Goal: Information Seeking & Learning: Find specific page/section

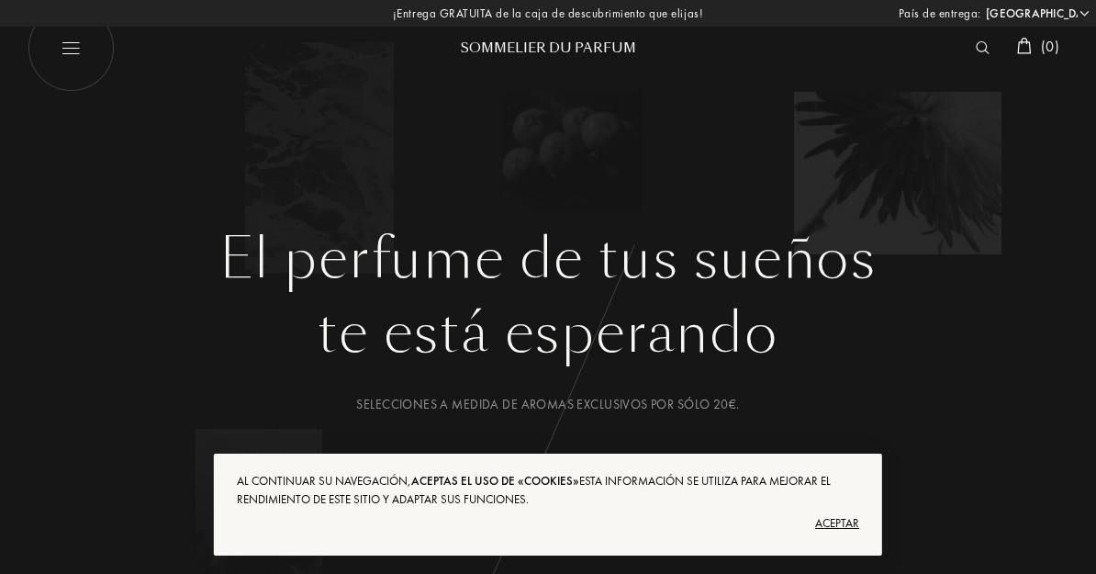
select select "ES"
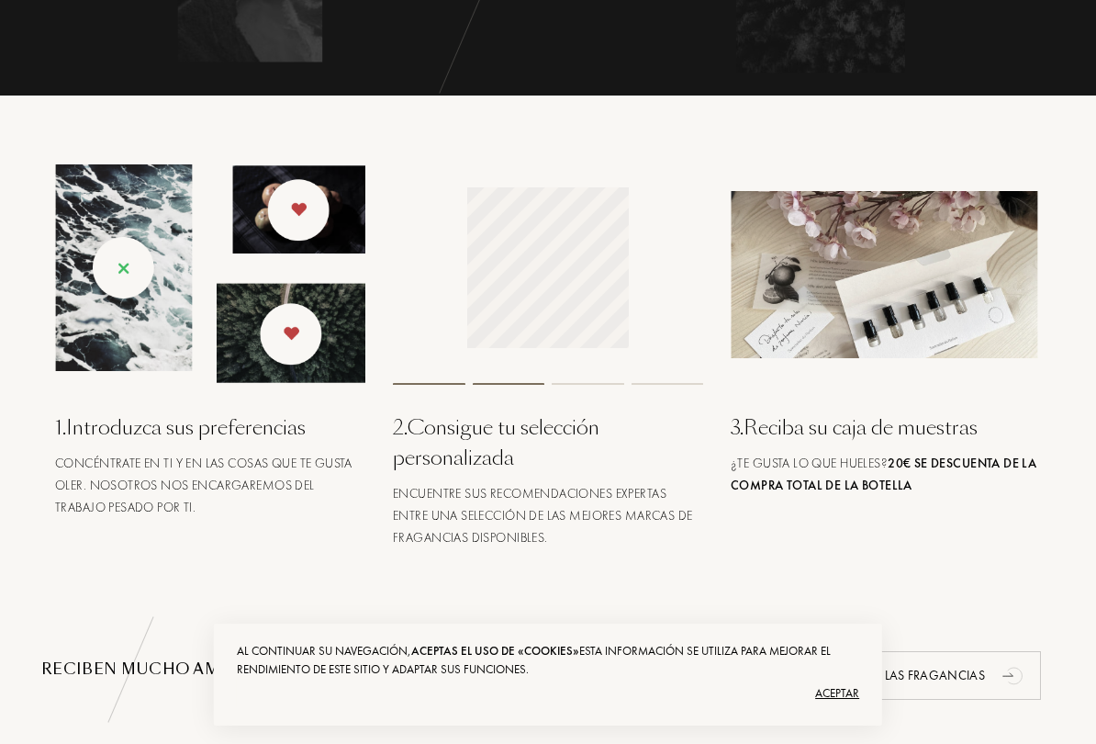
scroll to position [609, 0]
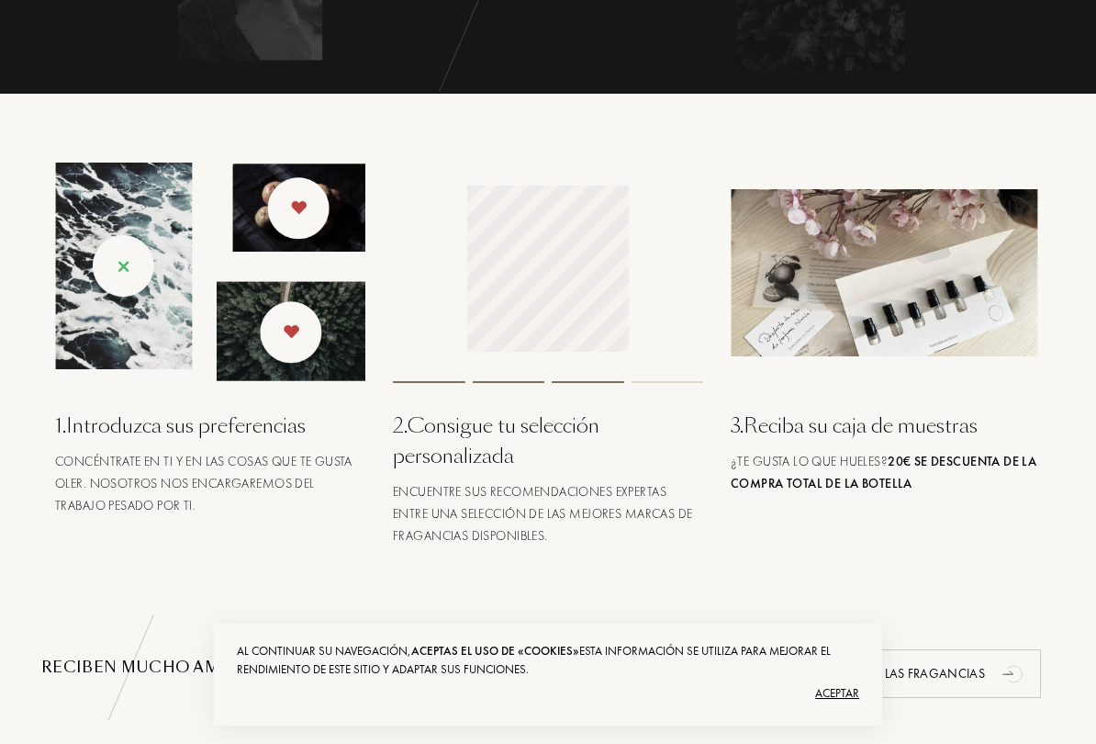
click at [849, 449] on div "3 . Reciba su caja de muestras ¿Te gusta lo que hueles? 20€ se descuenta de la …" at bounding box center [886, 355] width 338 height 384
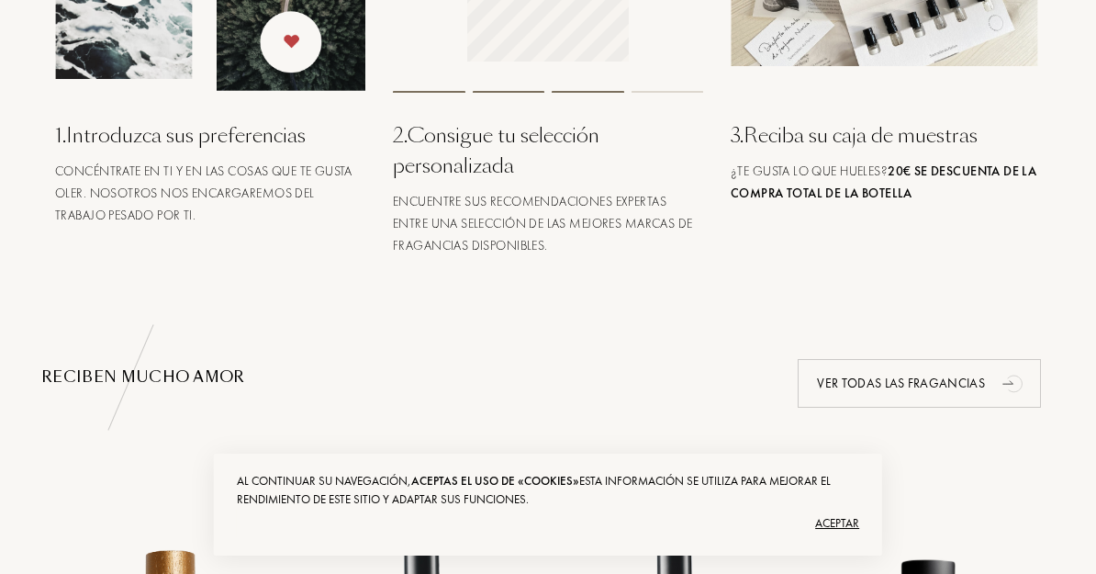
scroll to position [803, 0]
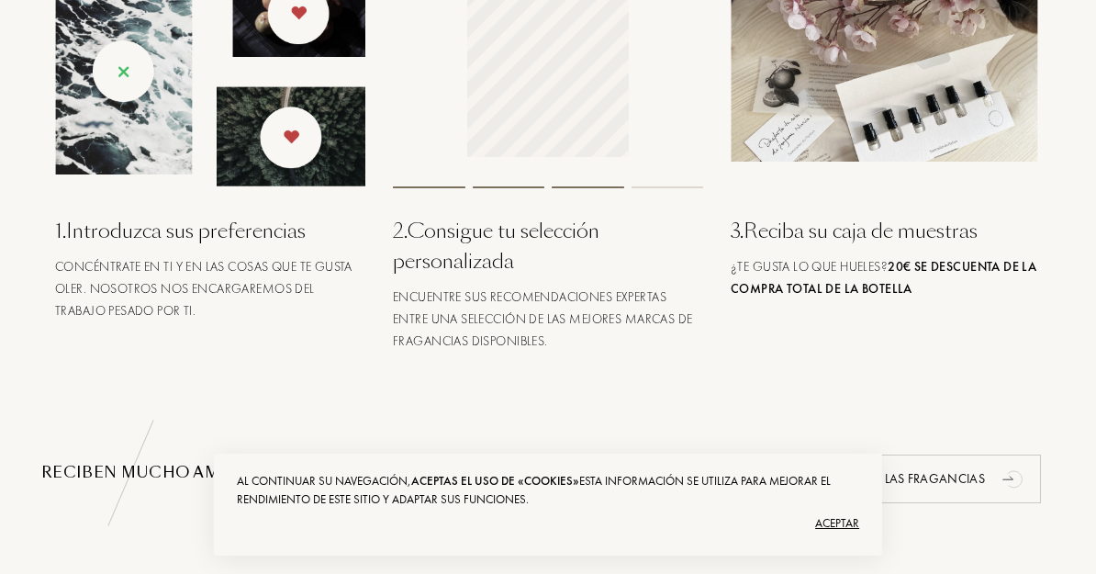
click at [888, 118] on img at bounding box center [886, 77] width 310 height 167
click at [844, 258] on span "¿Te gusta lo que hueles? 20€ se descuenta de la compra total de la botella" at bounding box center [884, 277] width 306 height 39
click at [843, 312] on div "3 . Reciba su caja de muestras ¿Te gusta lo que hueles? 20€ se descuenta de la …" at bounding box center [886, 160] width 338 height 384
click at [862, 276] on div "¿Te gusta lo que hueles? 20€ se descuenta de la compra total de la botella" at bounding box center [886, 277] width 310 height 44
click at [853, 238] on div "3 . Reciba su caja de muestras" at bounding box center [886, 231] width 310 height 30
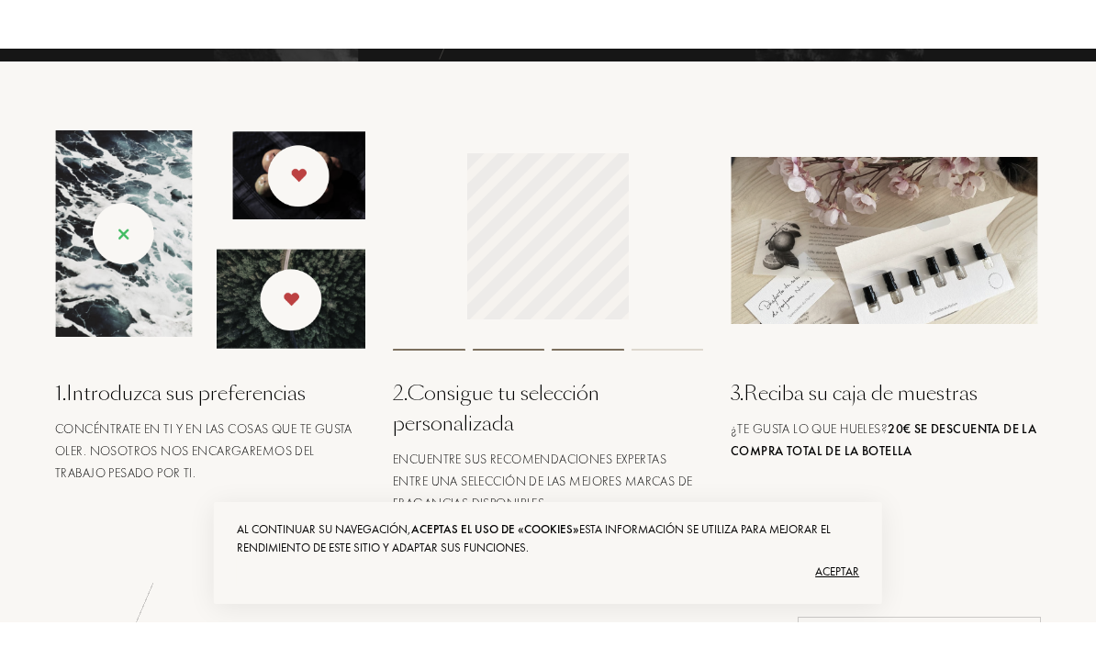
scroll to position [691, 0]
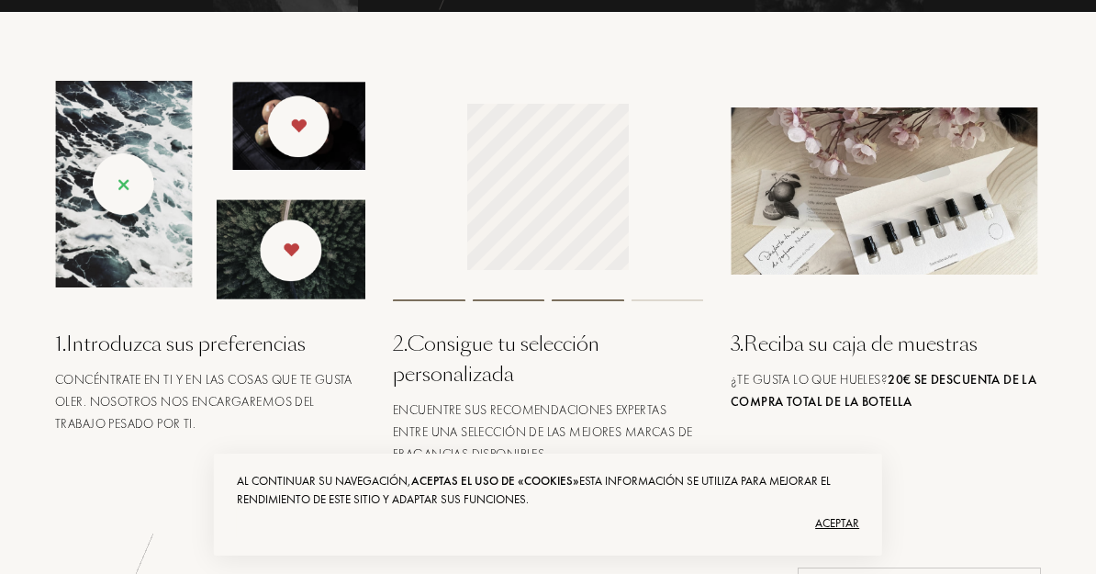
click at [833, 233] on img at bounding box center [886, 190] width 310 height 167
click at [826, 338] on div "3 . Reciba su caja de muestras" at bounding box center [886, 344] width 310 height 30
click at [882, 234] on img at bounding box center [886, 190] width 310 height 167
click at [866, 264] on img at bounding box center [886, 190] width 310 height 167
click at [919, 419] on div "3 . Reciba su caja de muestras ¿Te gusta lo que hueles? 20€ se descuenta de la …" at bounding box center [886, 273] width 338 height 384
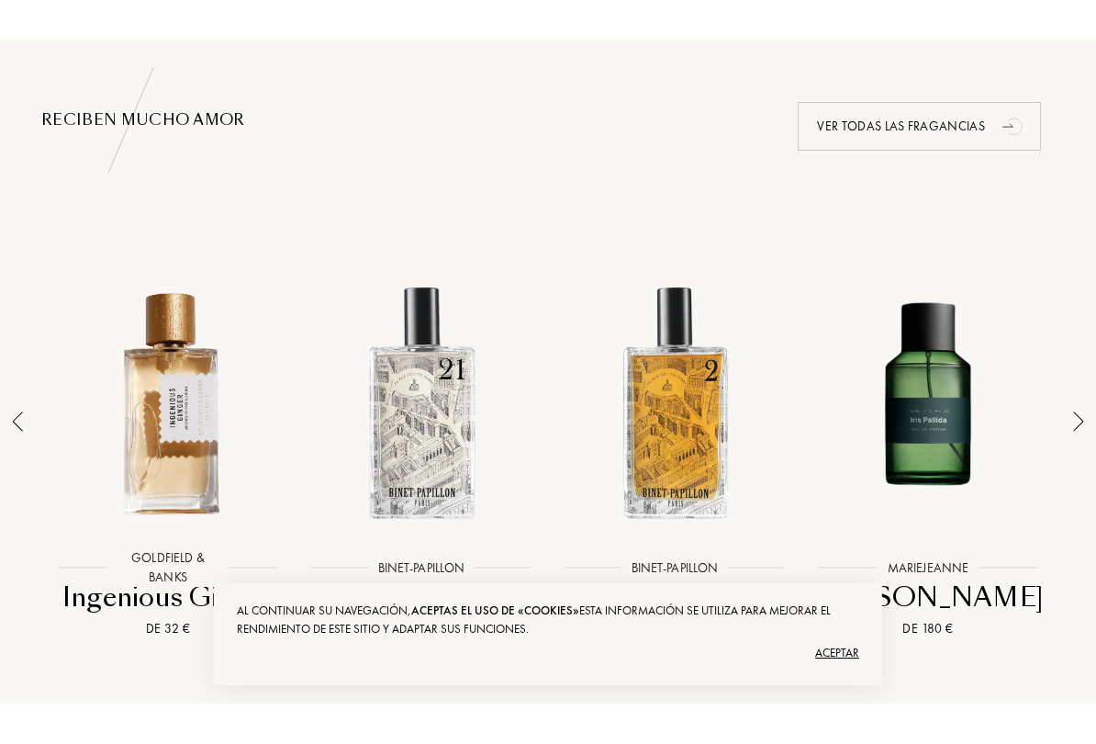
scroll to position [1196, 0]
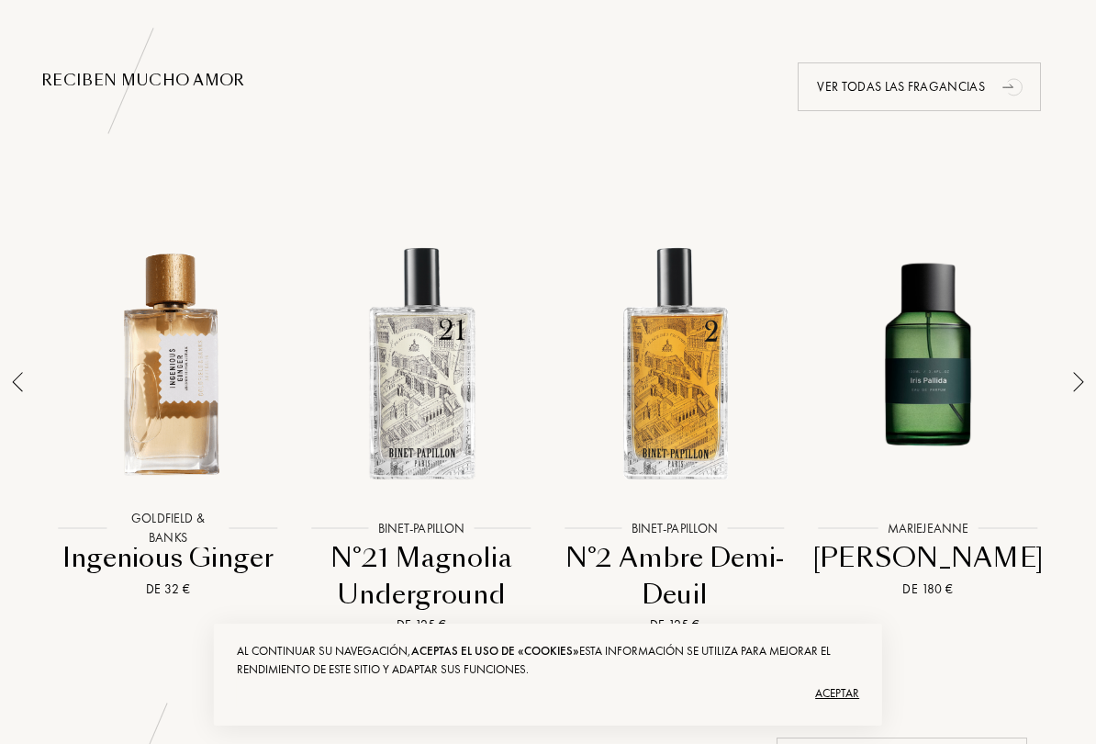
click at [1079, 376] on img at bounding box center [1078, 382] width 11 height 20
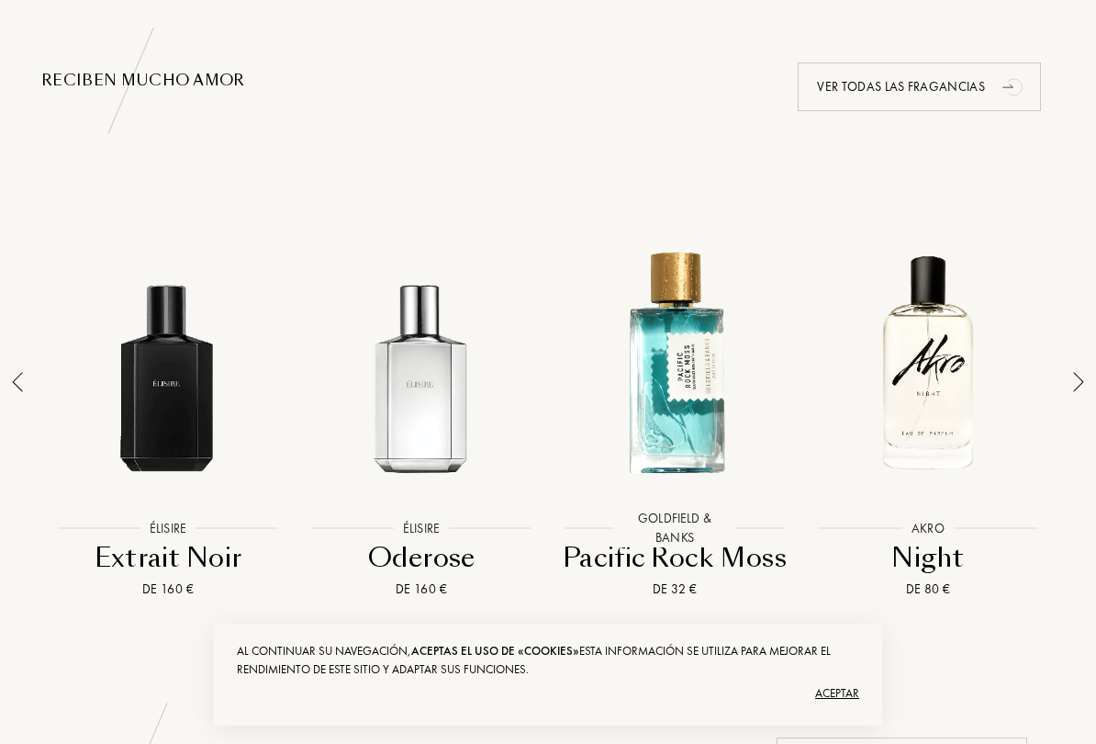
click at [1077, 383] on img at bounding box center [1078, 382] width 11 height 20
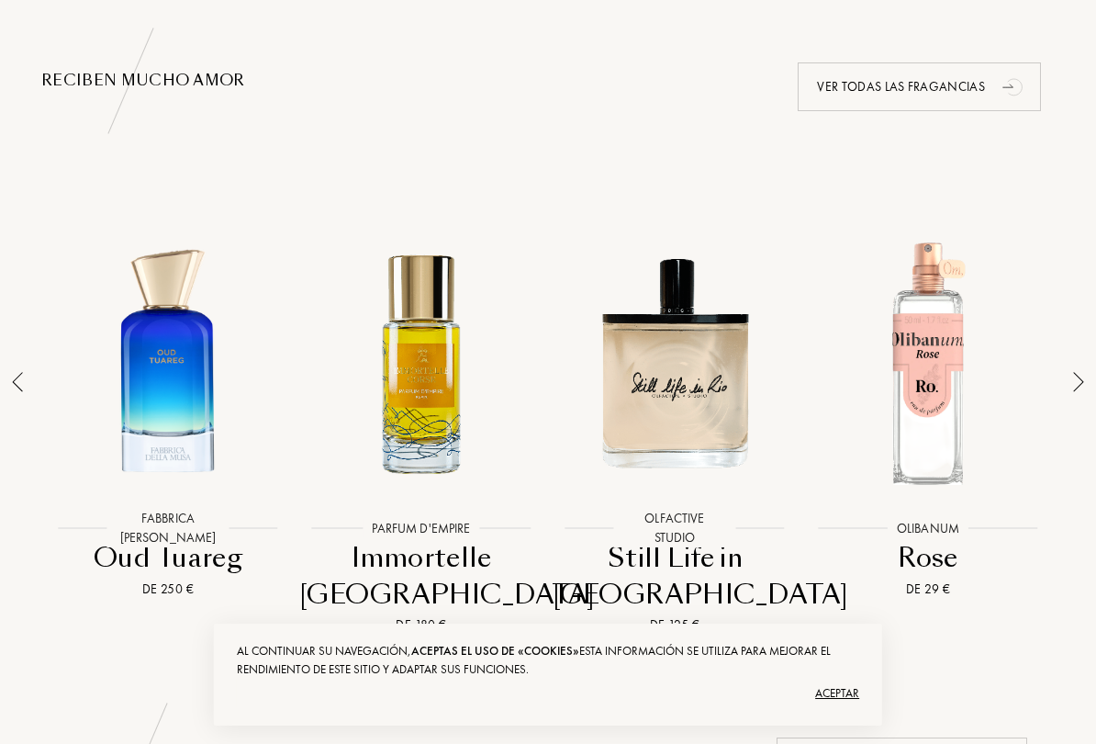
click at [1075, 378] on img at bounding box center [1078, 382] width 11 height 20
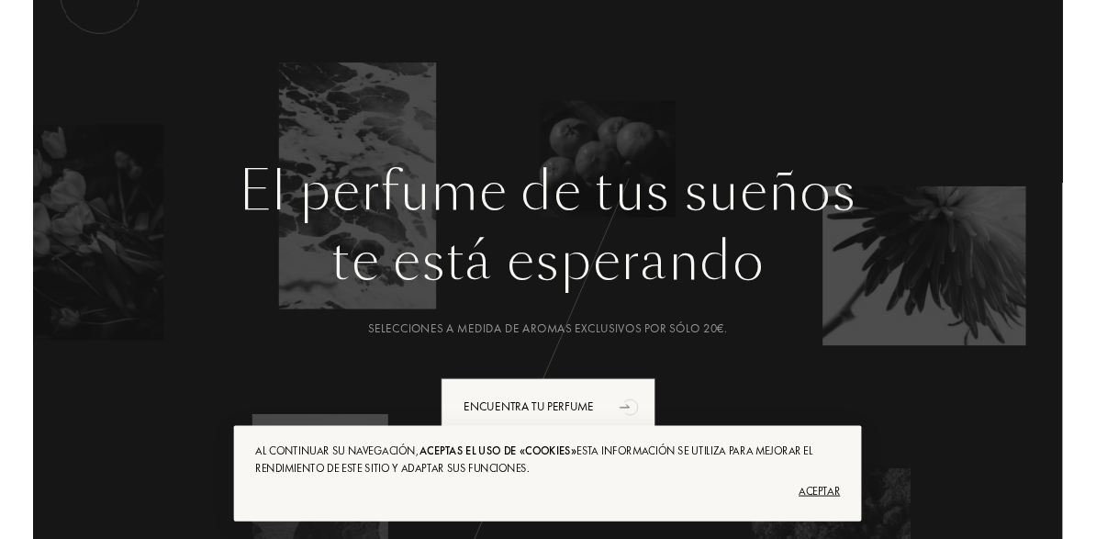
scroll to position [0, 0]
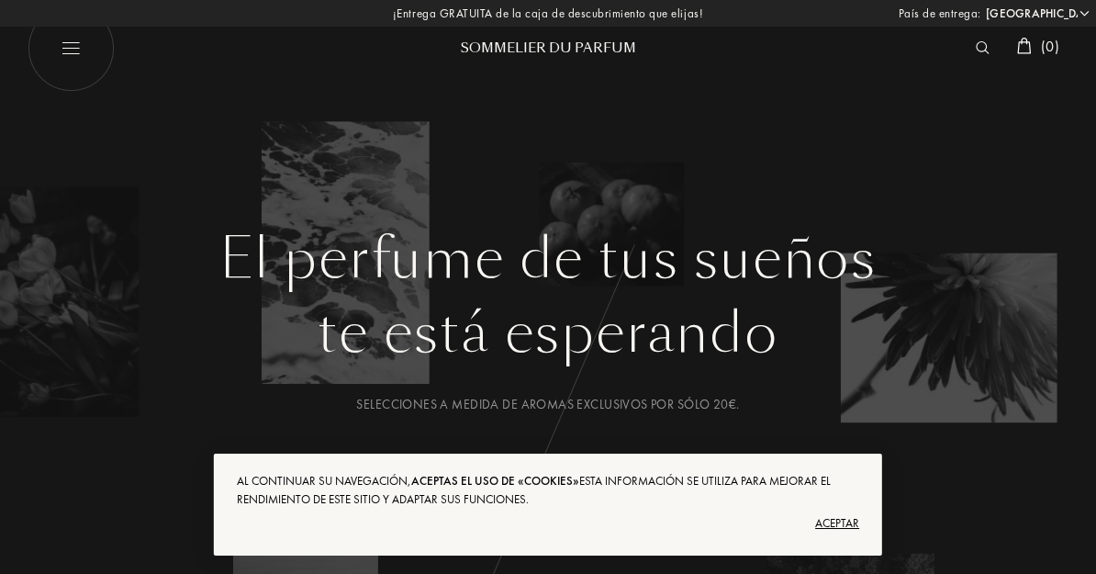
click at [972, 54] on div at bounding box center [987, 48] width 41 height 24
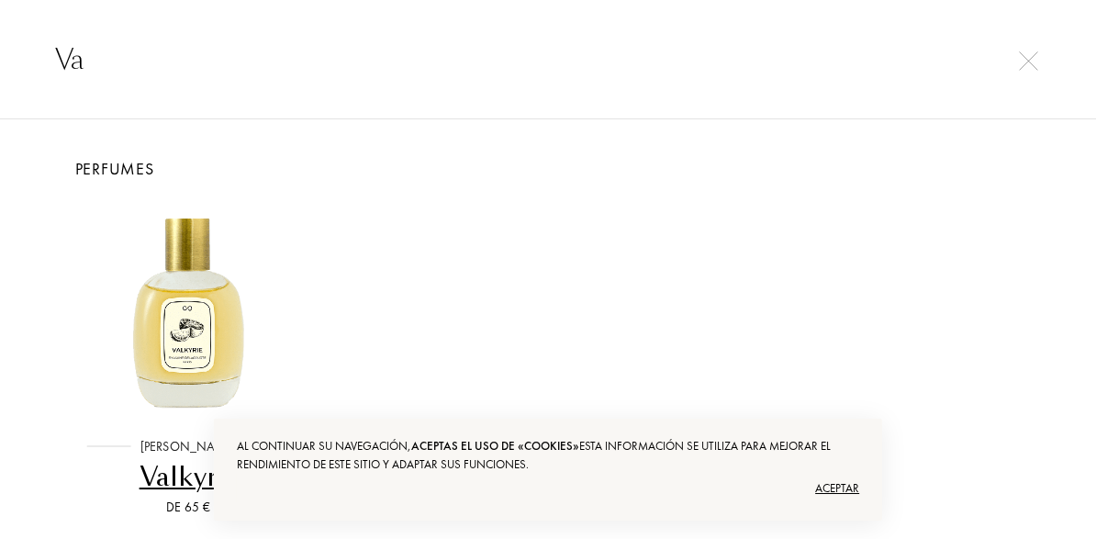
type input "V"
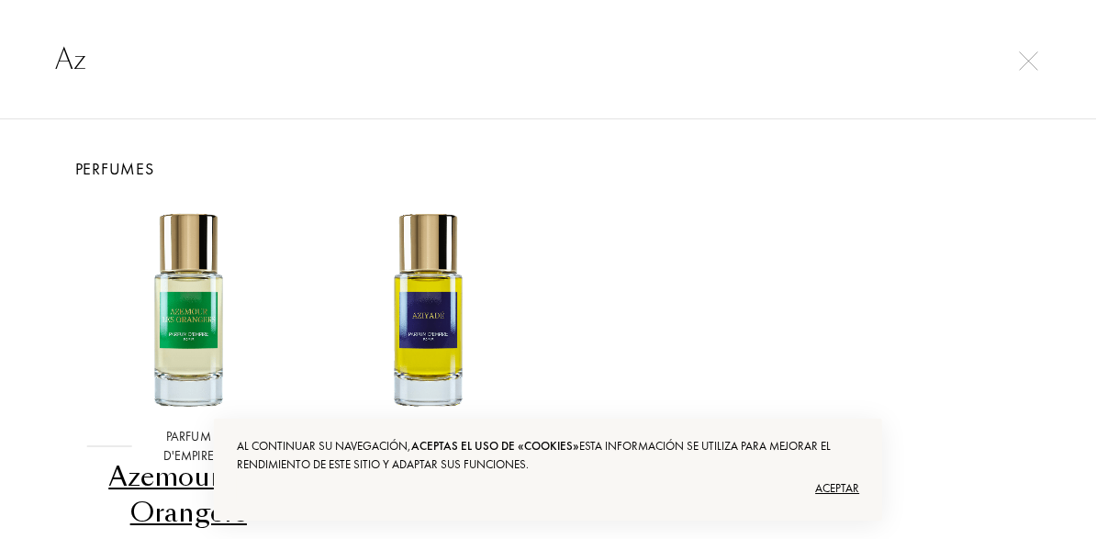
type input "A"
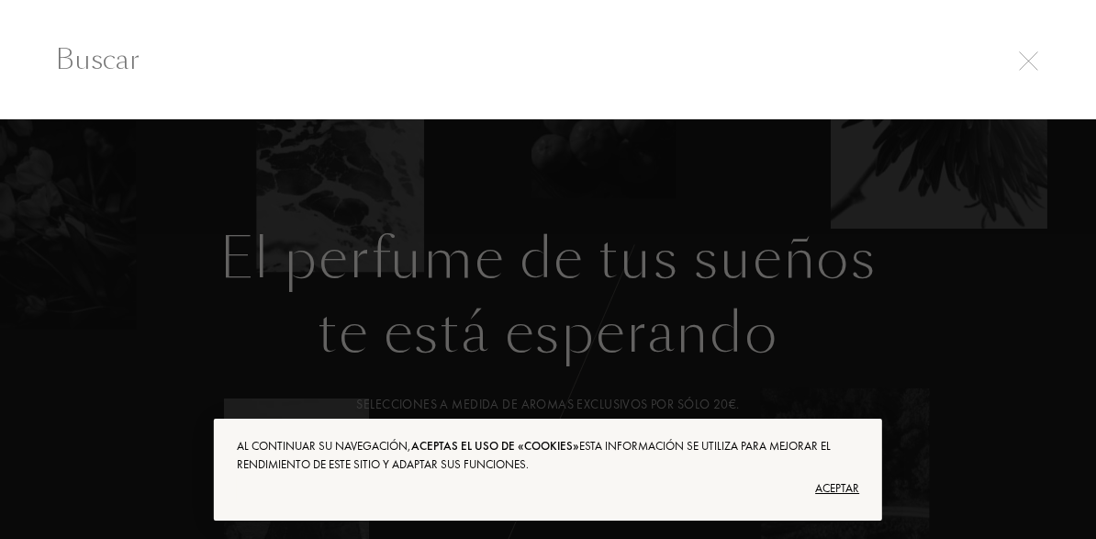
type input "J"
